Goal: Information Seeking & Learning: Learn about a topic

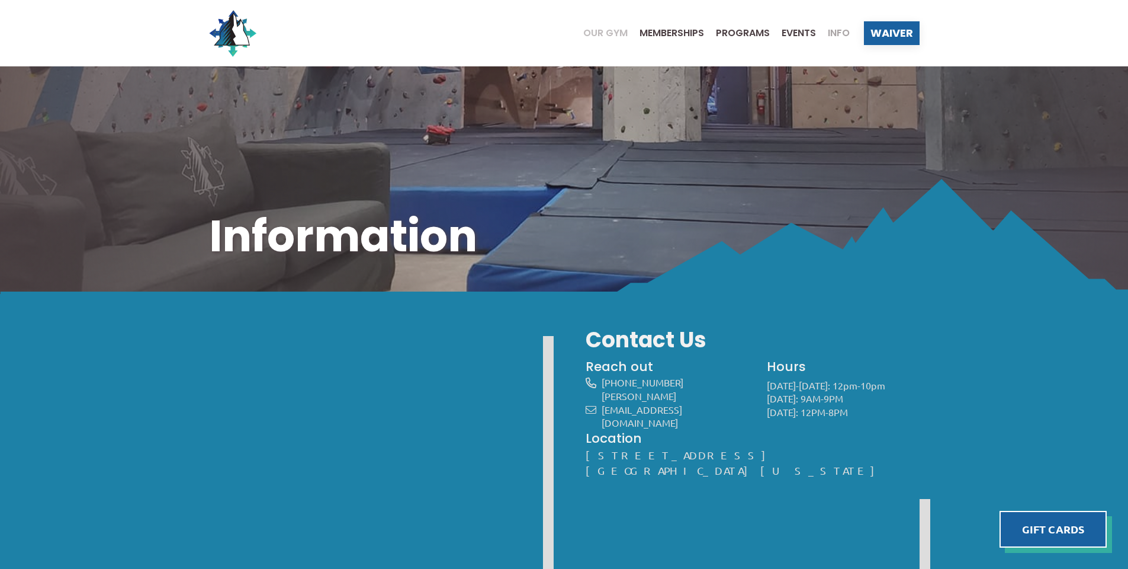
click at [611, 32] on span "Our Gym" at bounding box center [605, 32] width 44 height 9
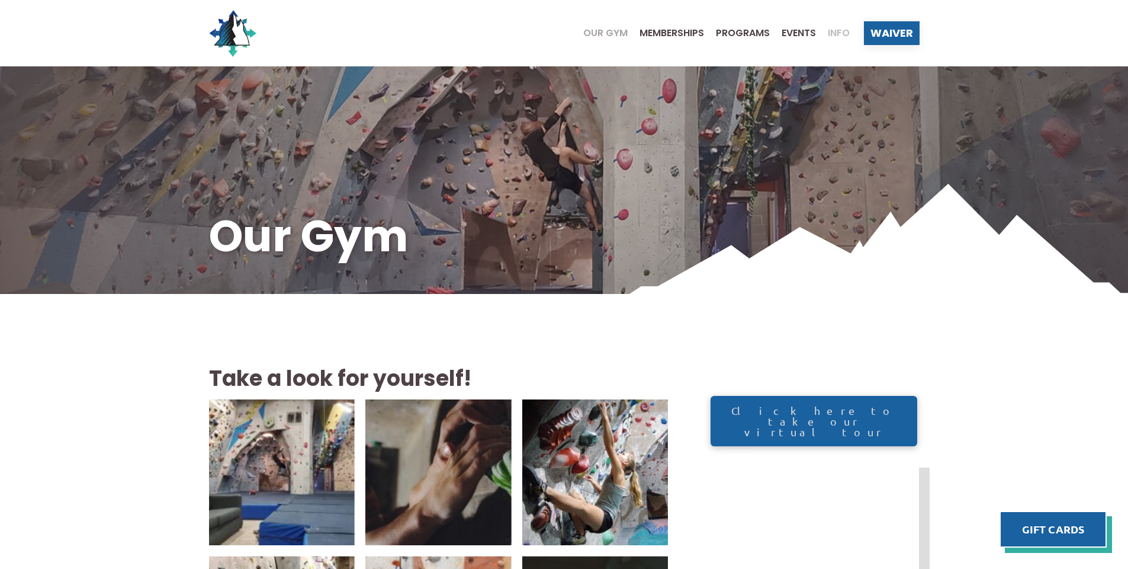
click at [833, 37] on span "Info" at bounding box center [839, 32] width 22 height 9
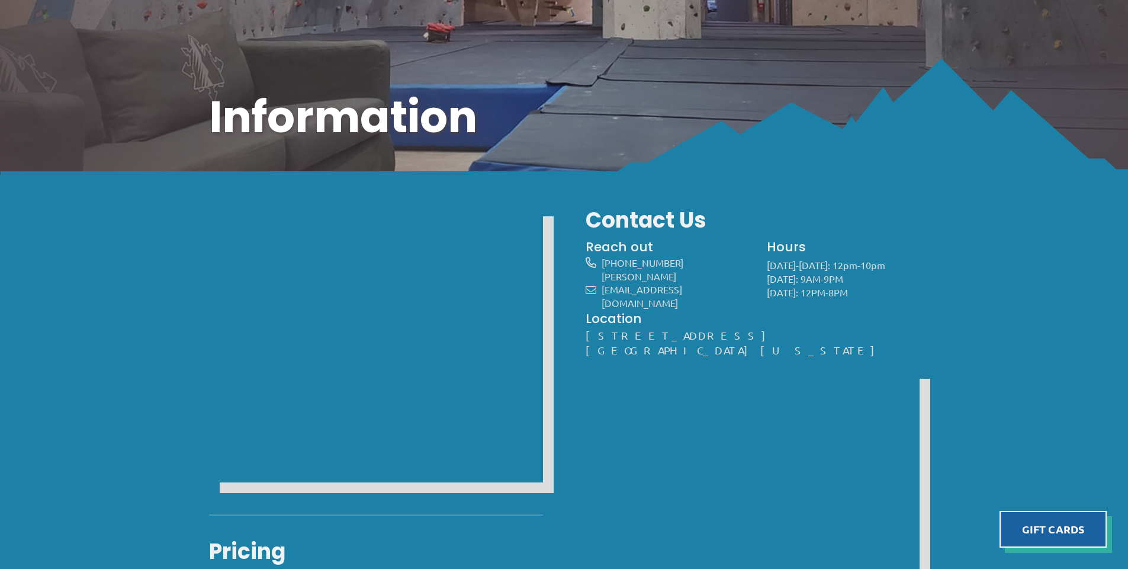
scroll to position [178, 0]
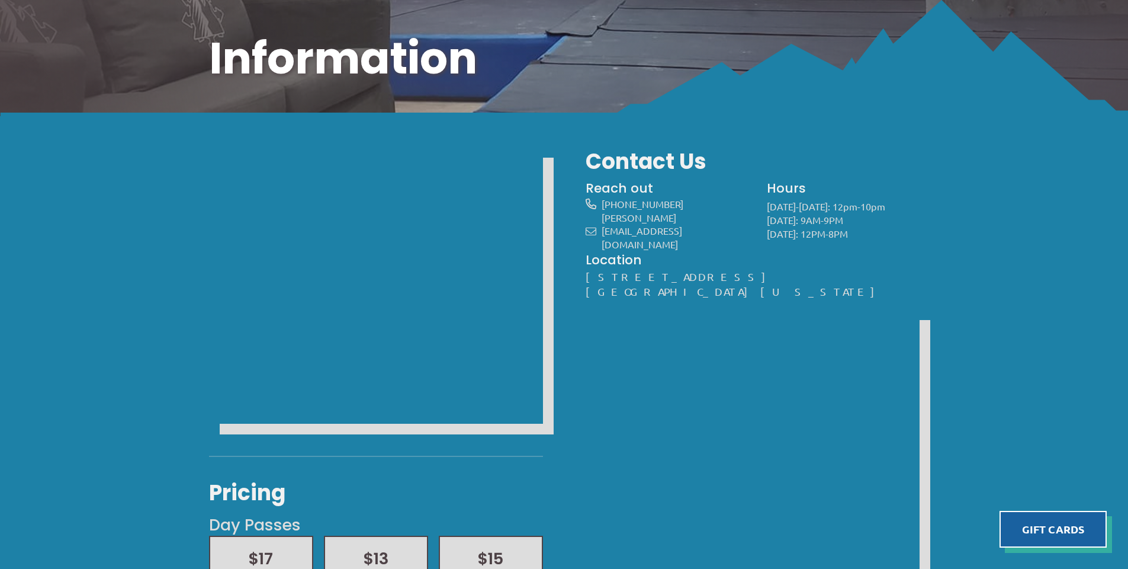
drag, startPoint x: 518, startPoint y: 516, endPoint x: 409, endPoint y: 495, distance: 111.2
drag, startPoint x: 409, startPoint y: 495, endPoint x: 389, endPoint y: 496, distance: 20.8
click at [389, 496] on h3 "Pricing" at bounding box center [376, 493] width 334 height 30
